Goal: Check status: Check status

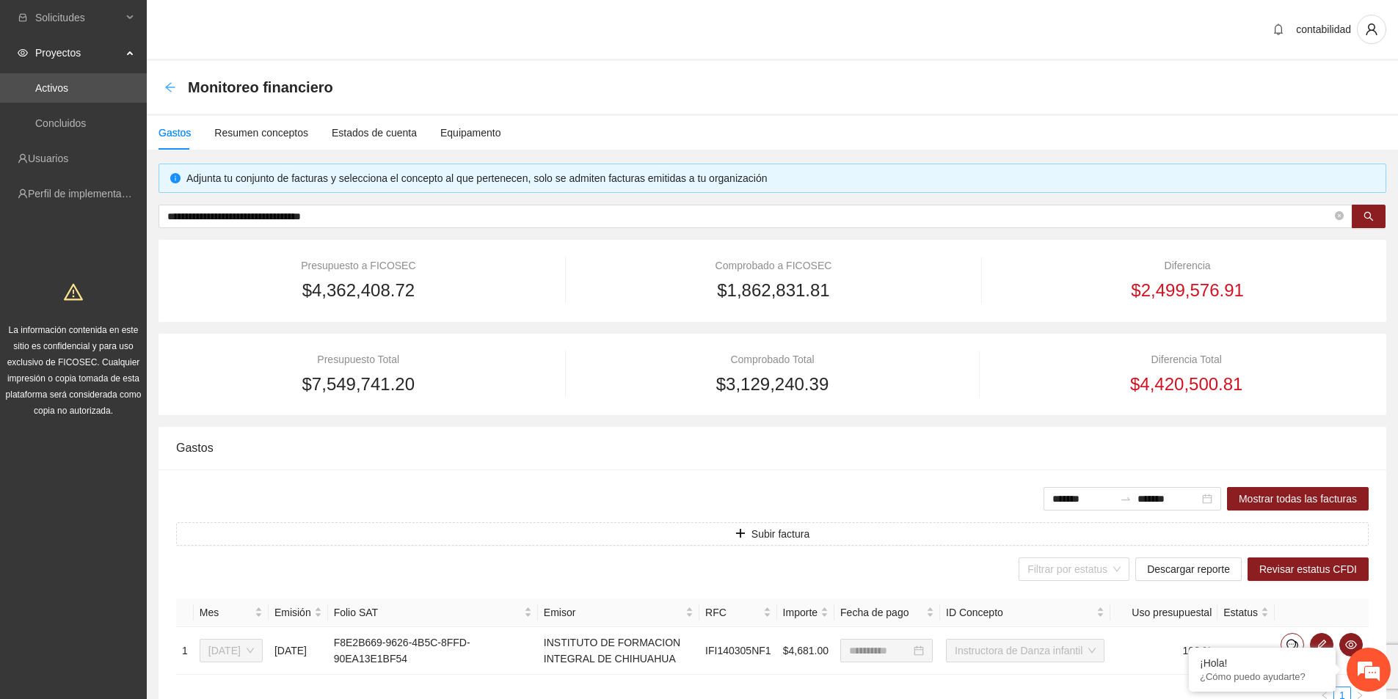
click at [170, 92] on icon "arrow-left" at bounding box center [170, 87] width 12 height 12
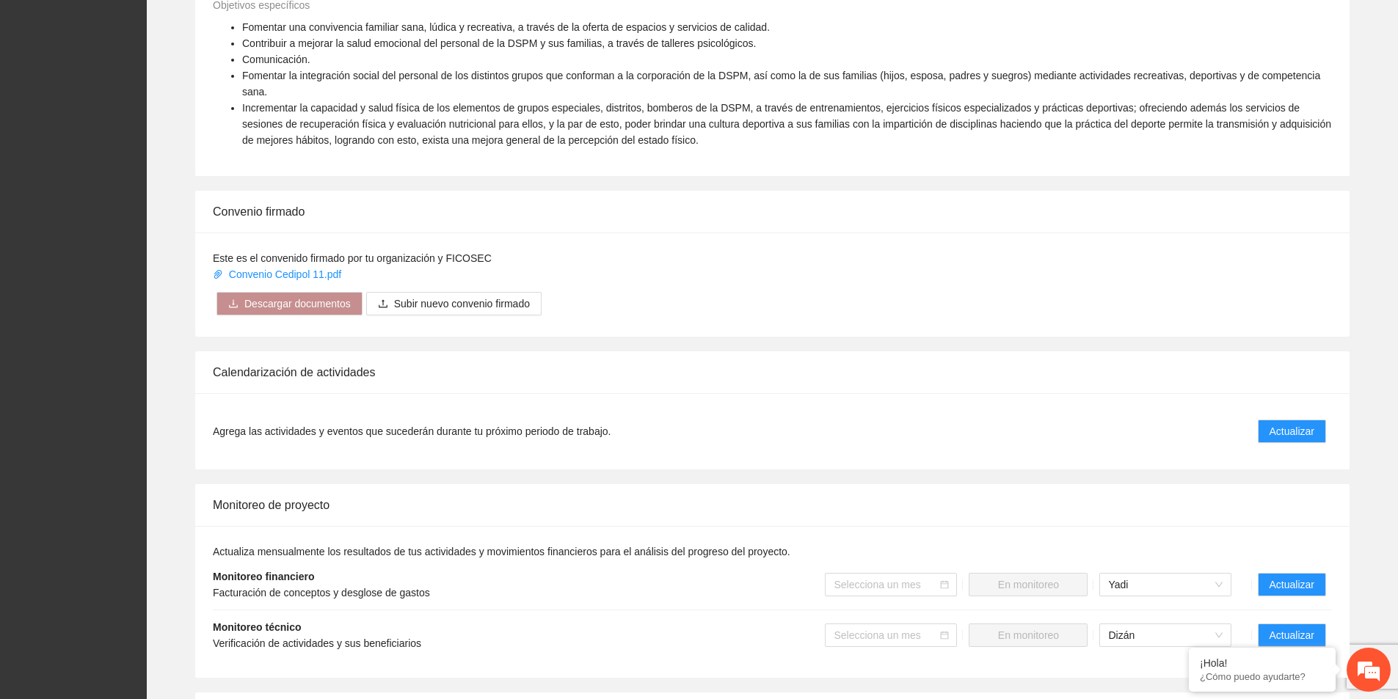
scroll to position [807, 0]
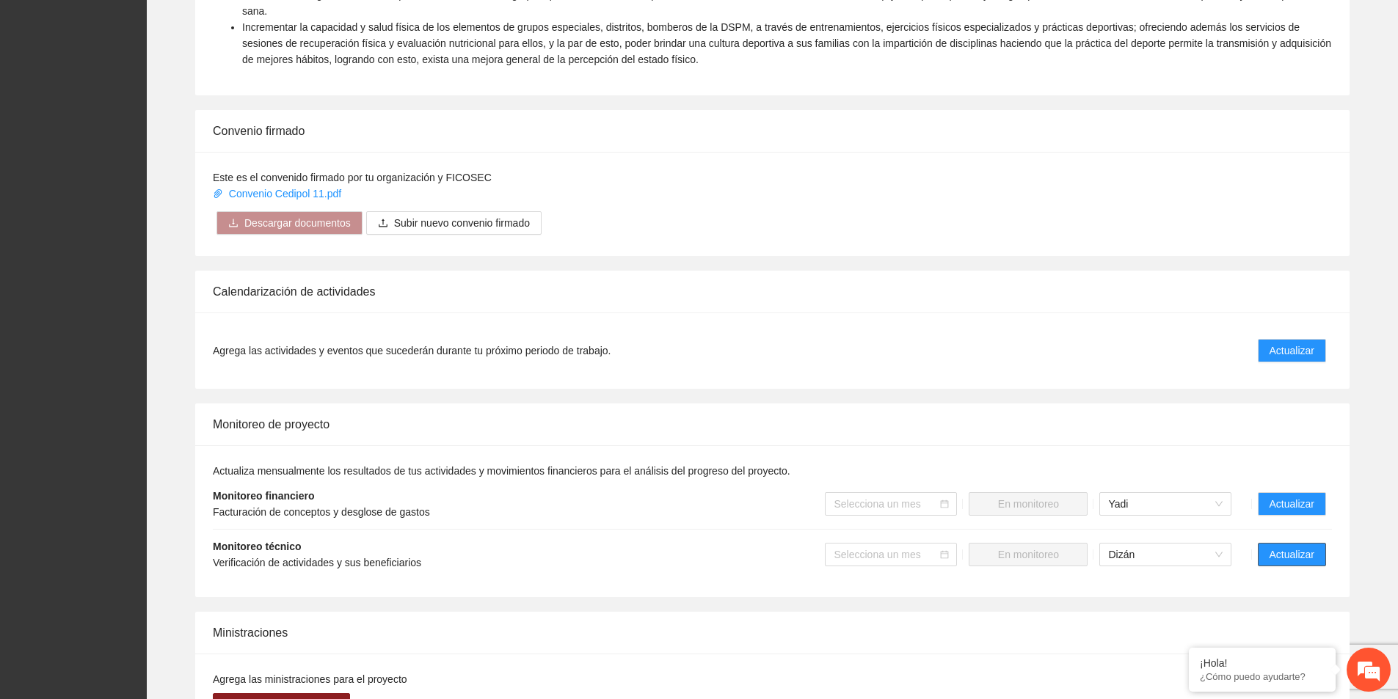
click at [1305, 547] on span "Actualizar" at bounding box center [1291, 555] width 45 height 16
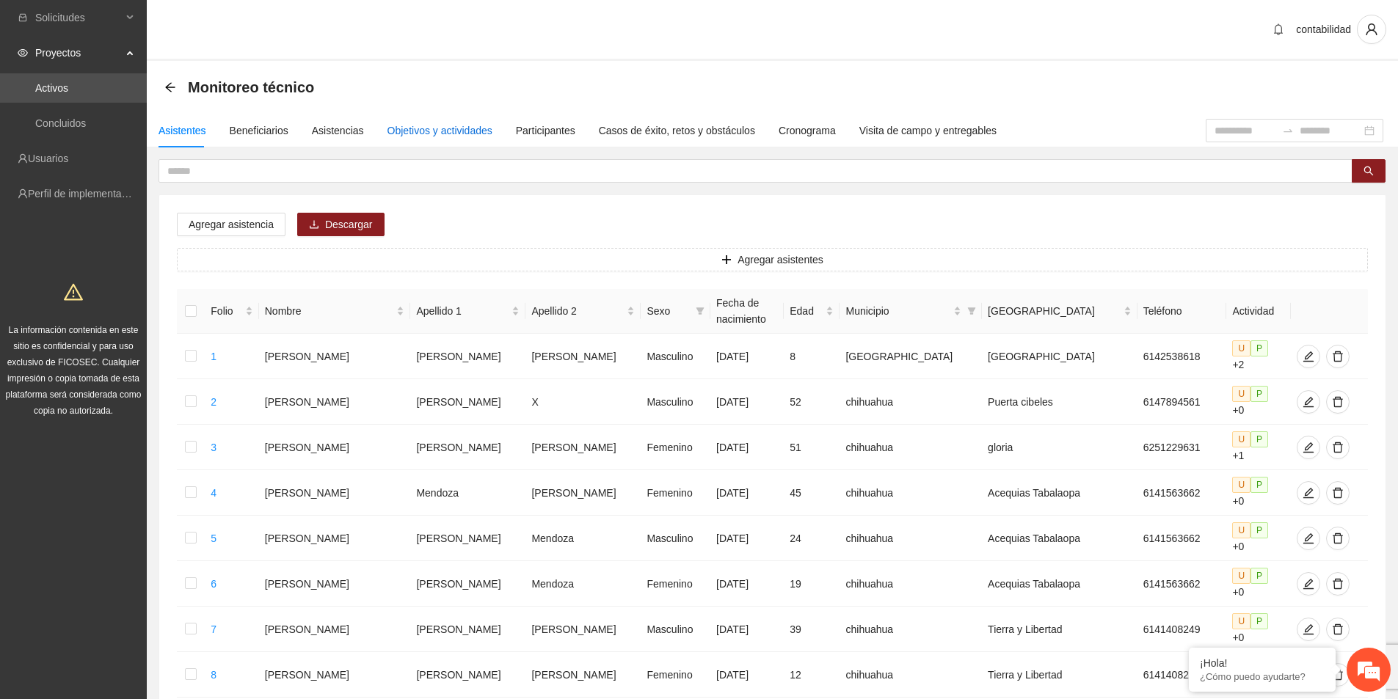
click at [413, 125] on div "Objetivos y actividades" at bounding box center [439, 131] width 105 height 16
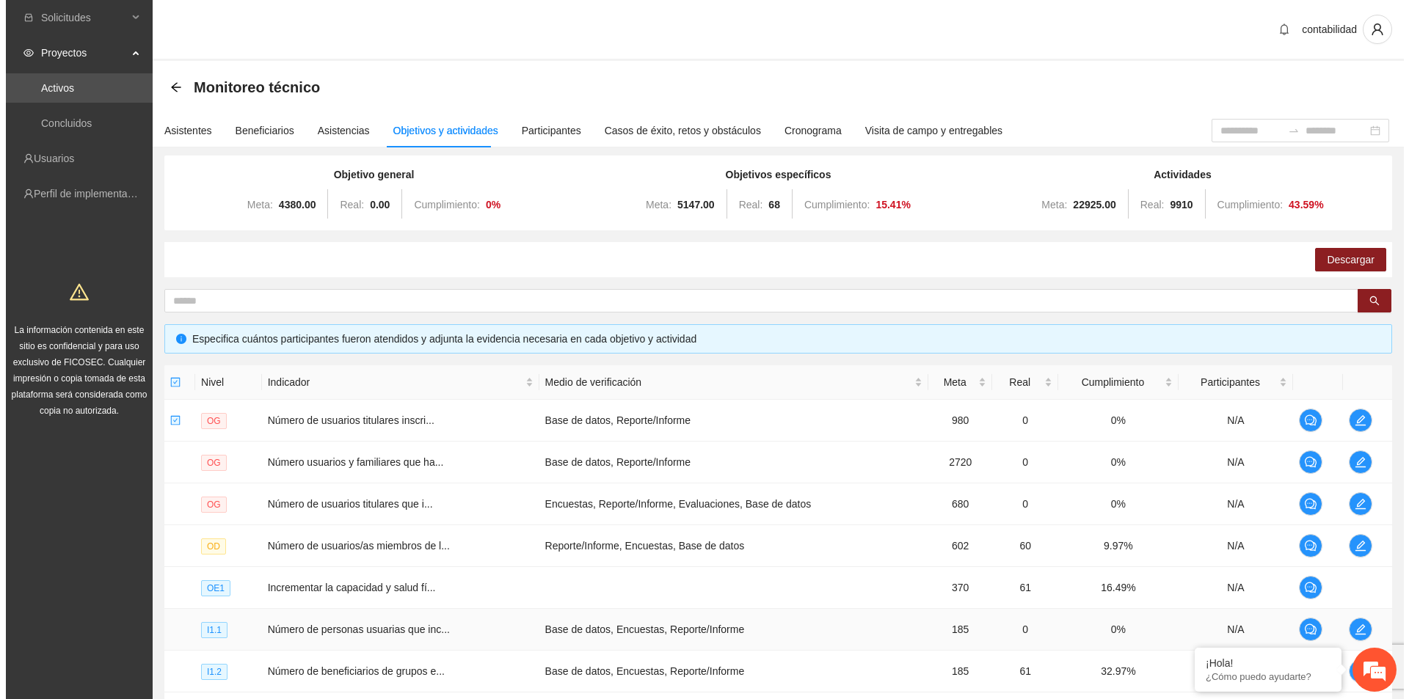
scroll to position [260, 0]
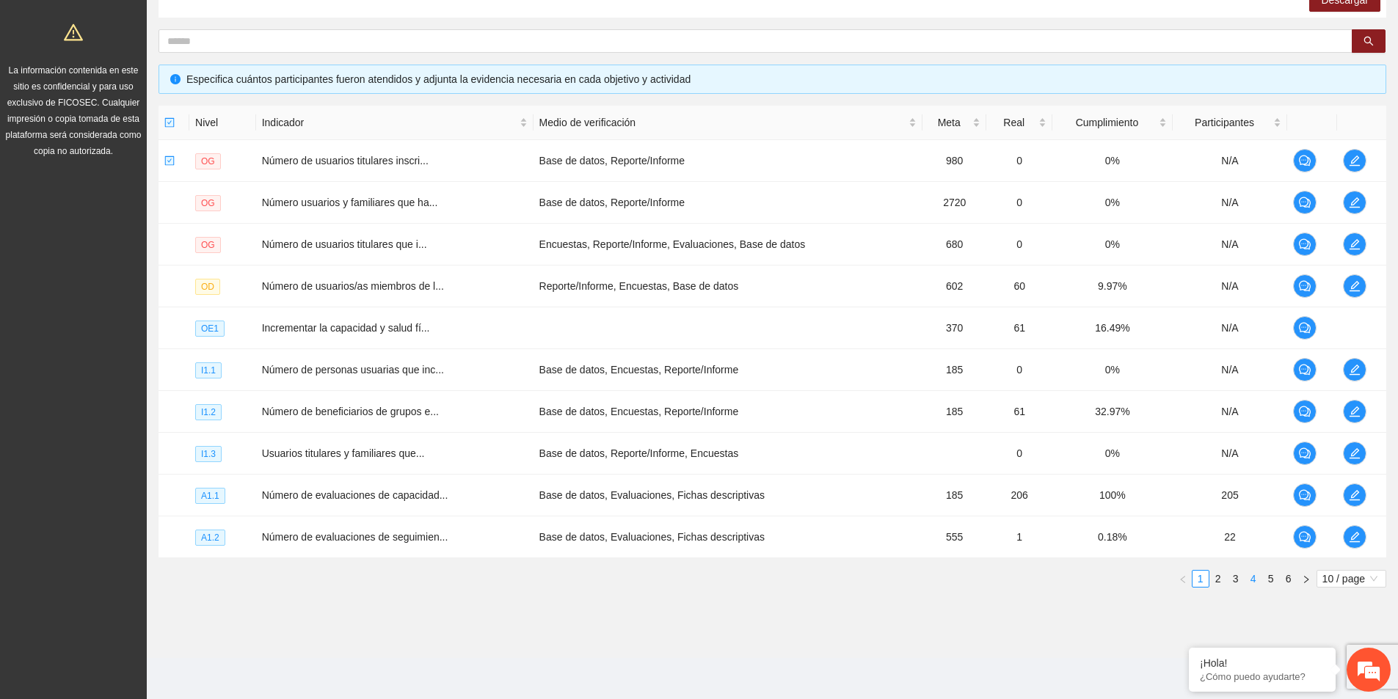
click at [1255, 580] on link "4" at bounding box center [1253, 579] width 16 height 16
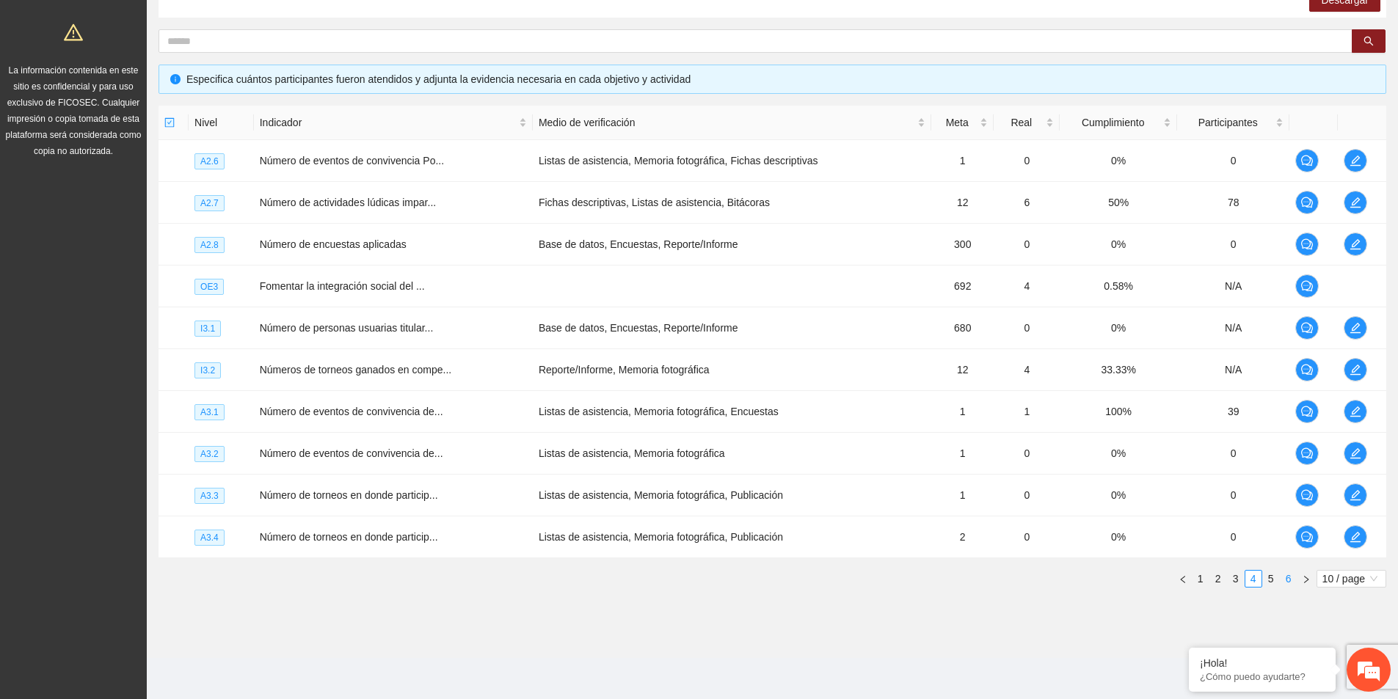
click at [1281, 577] on link "6" at bounding box center [1288, 579] width 16 height 16
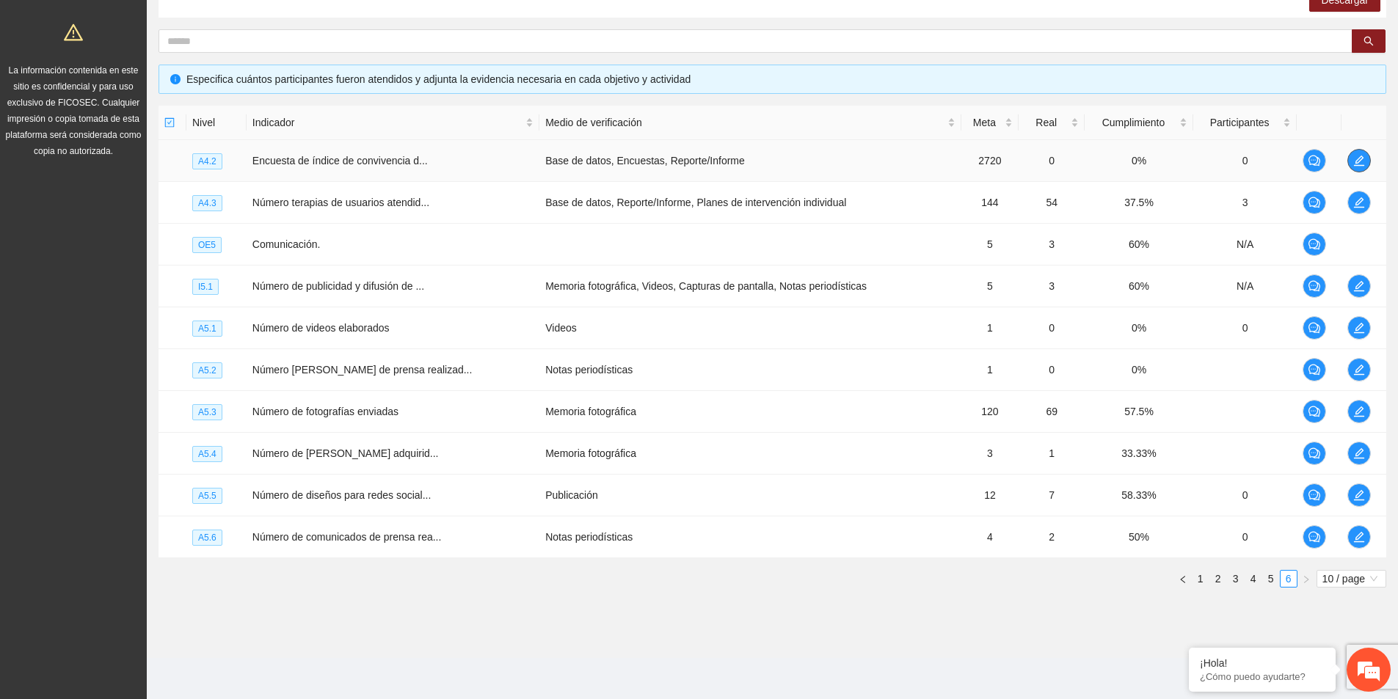
click at [1365, 165] on span "edit" at bounding box center [1359, 161] width 22 height 12
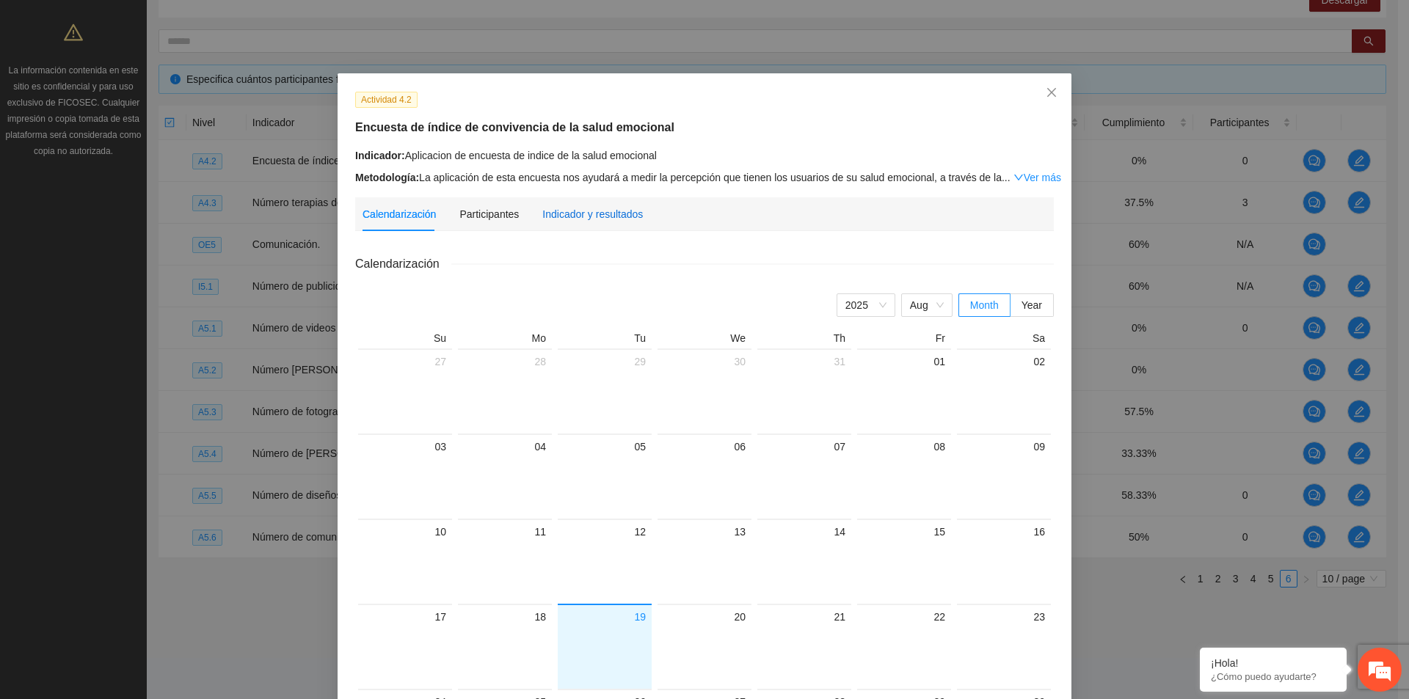
click at [578, 214] on div "Indicador y resultados" at bounding box center [592, 214] width 101 height 16
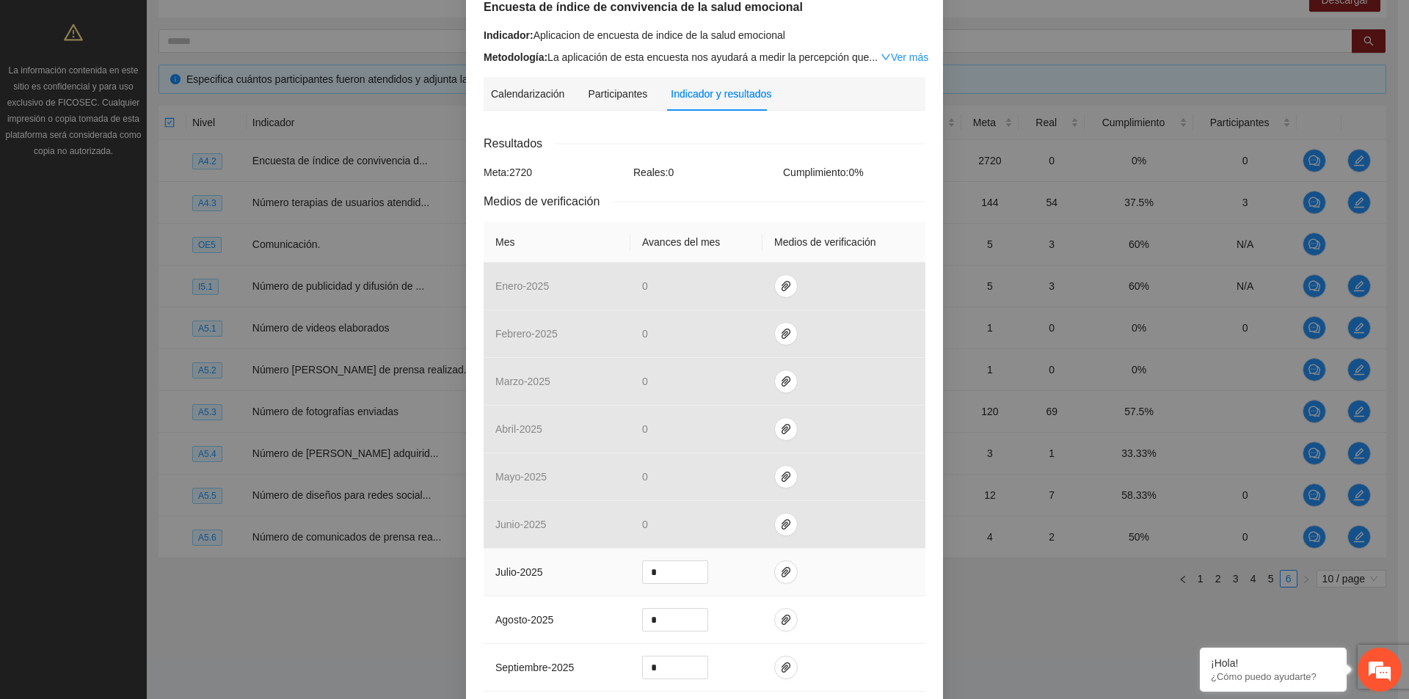
scroll to position [220, 0]
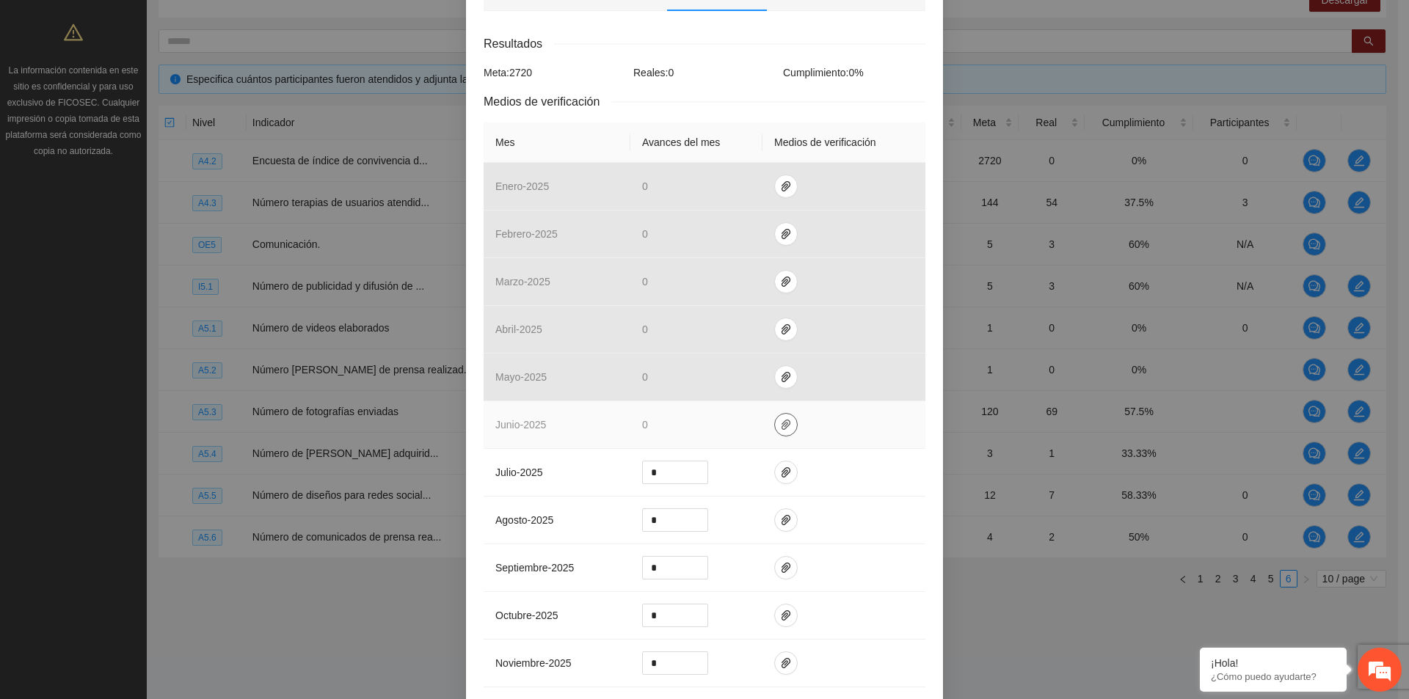
click at [781, 425] on icon "paper-clip" at bounding box center [785, 425] width 9 height 10
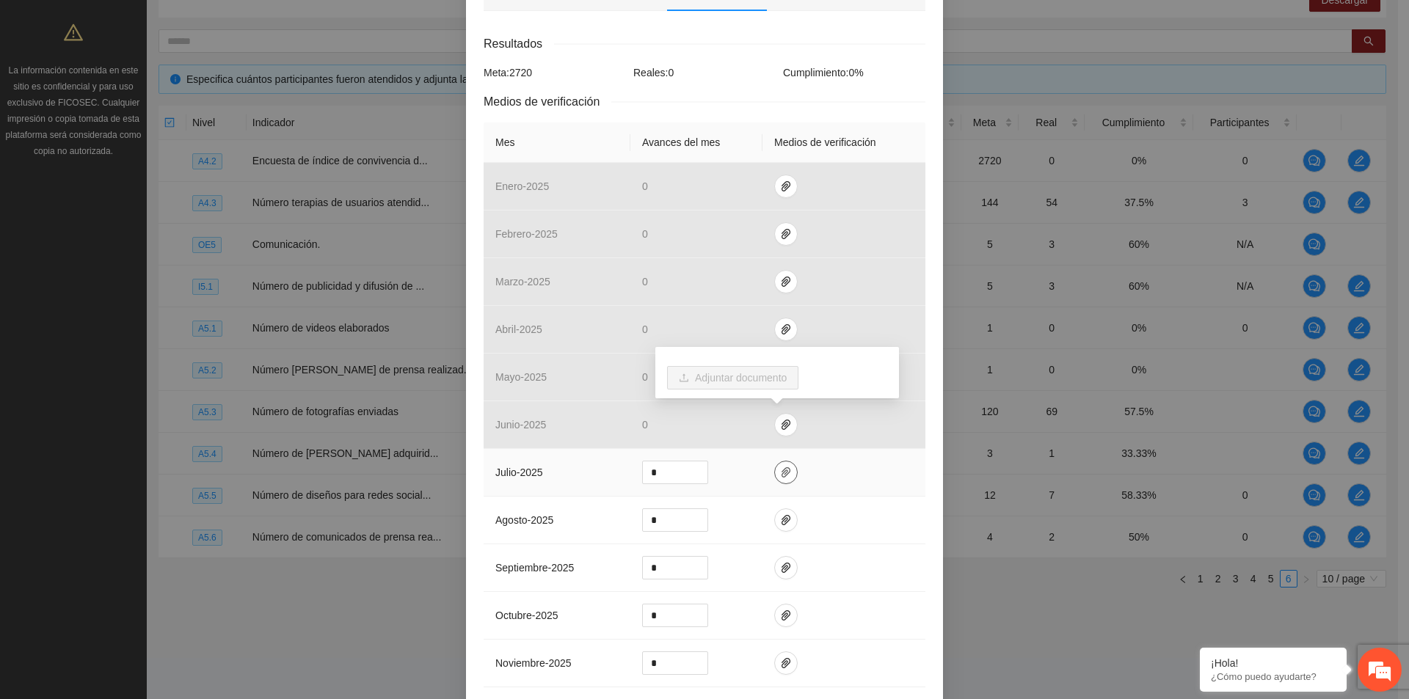
click at [787, 474] on span "paper-clip" at bounding box center [786, 473] width 22 height 12
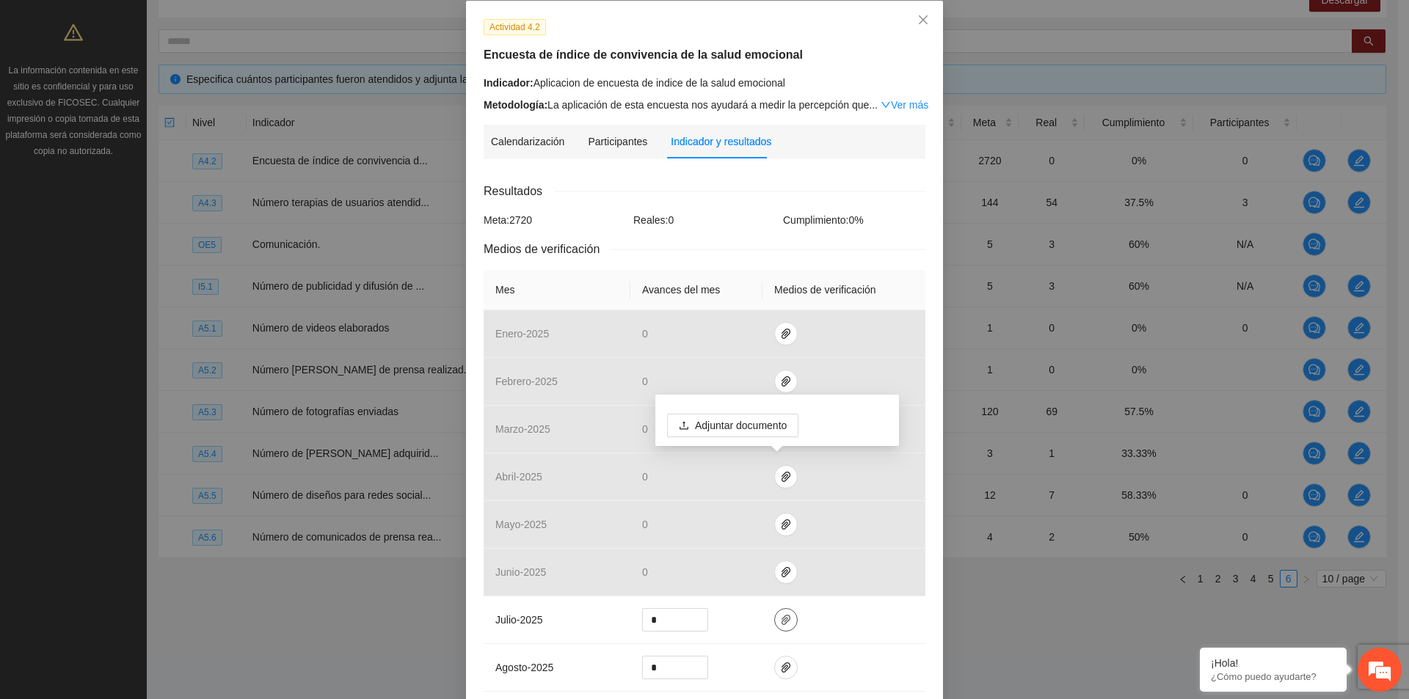
scroll to position [414, 0]
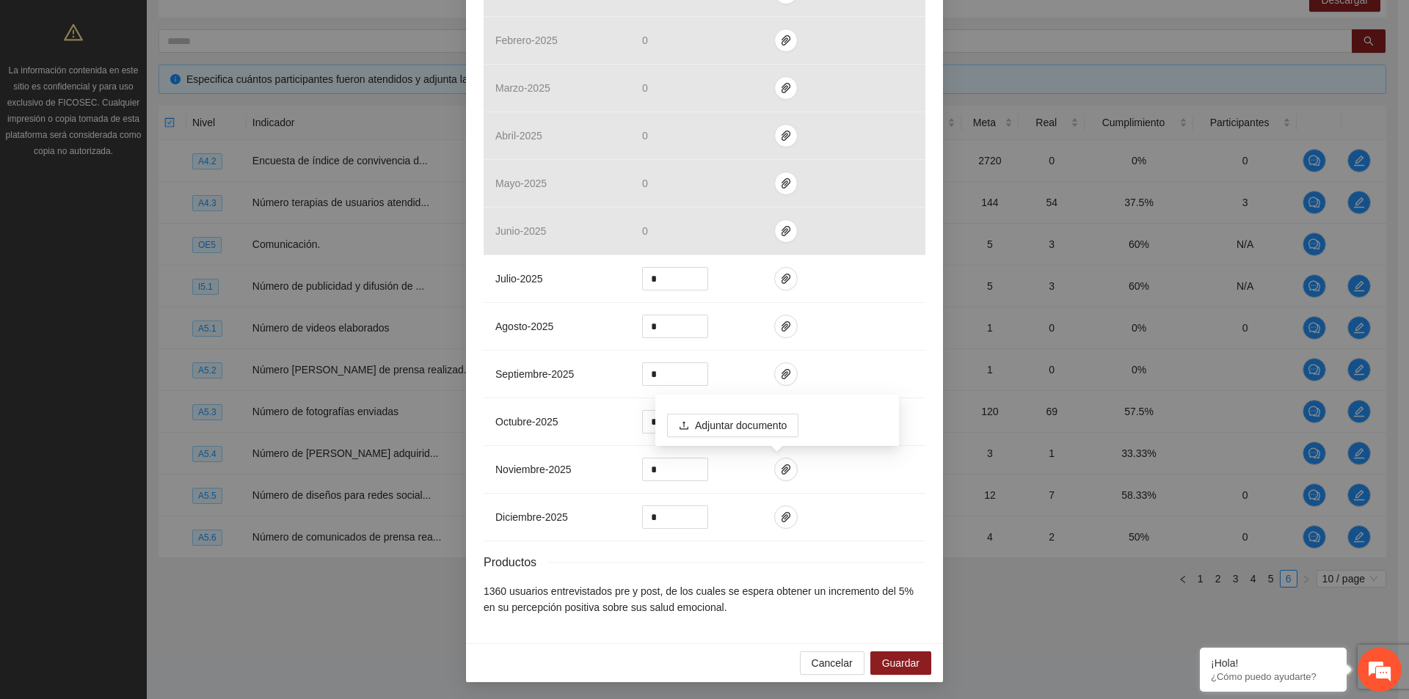
click at [900, 649] on div "Cancelar Guardar" at bounding box center [704, 663] width 477 height 39
click at [897, 661] on span "Guardar" at bounding box center [900, 663] width 37 height 16
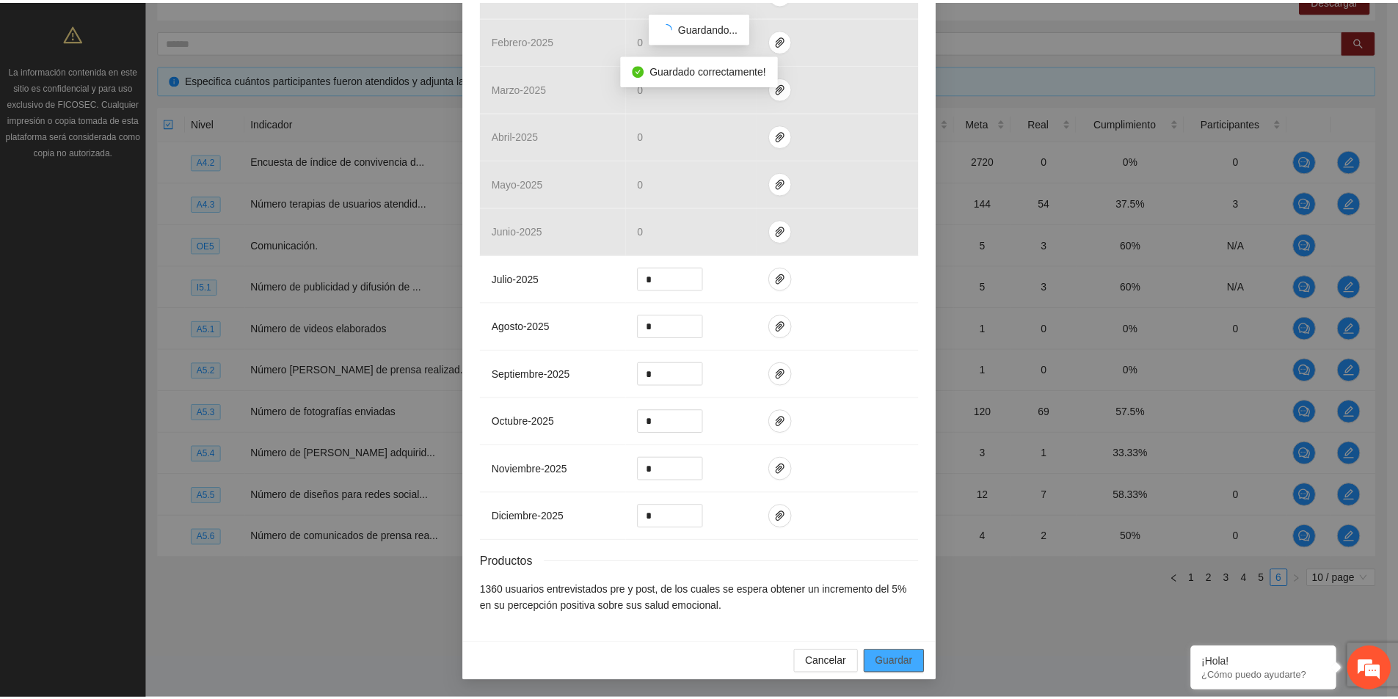
scroll to position [340, 0]
